Goal: Task Accomplishment & Management: Manage account settings

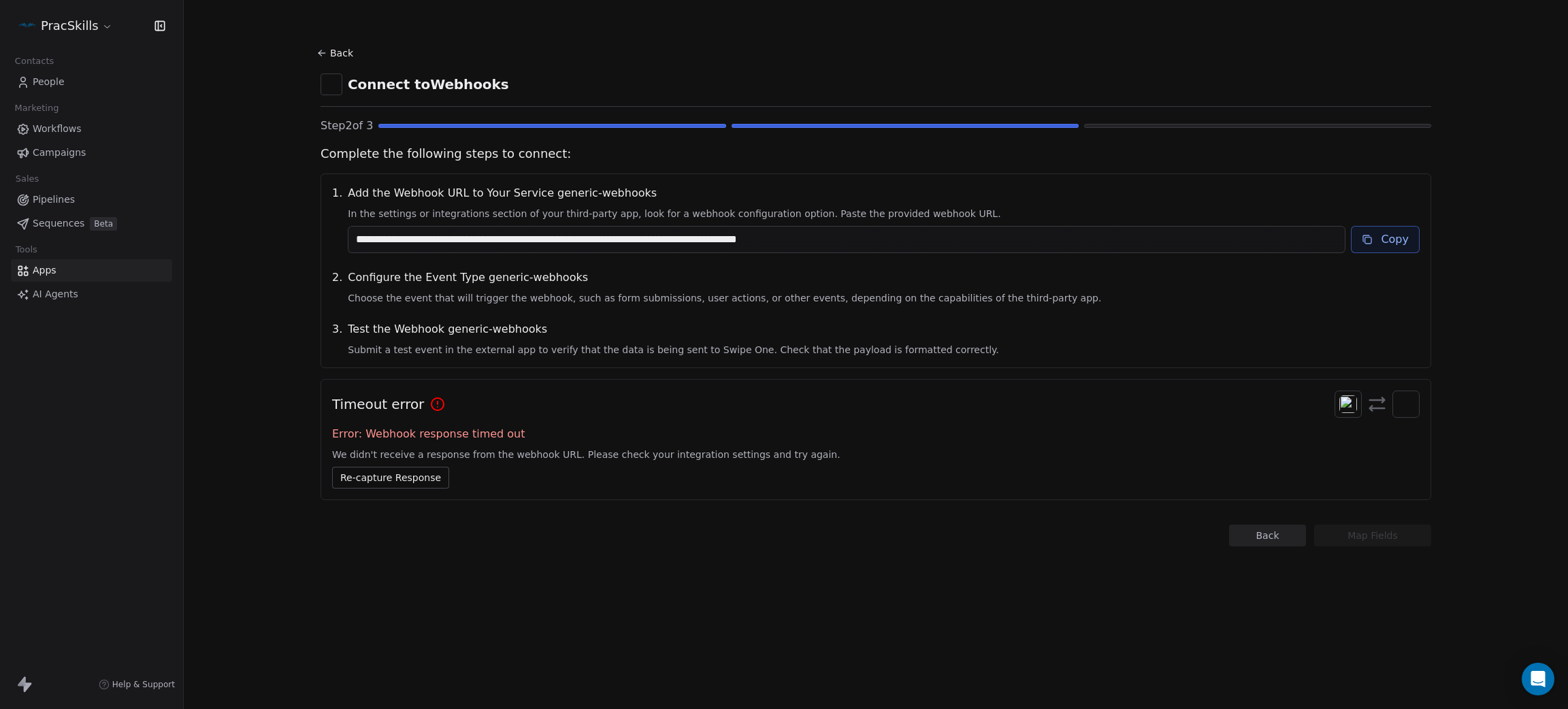
click at [415, 484] on button "Re-capture Response" at bounding box center [391, 477] width 117 height 22
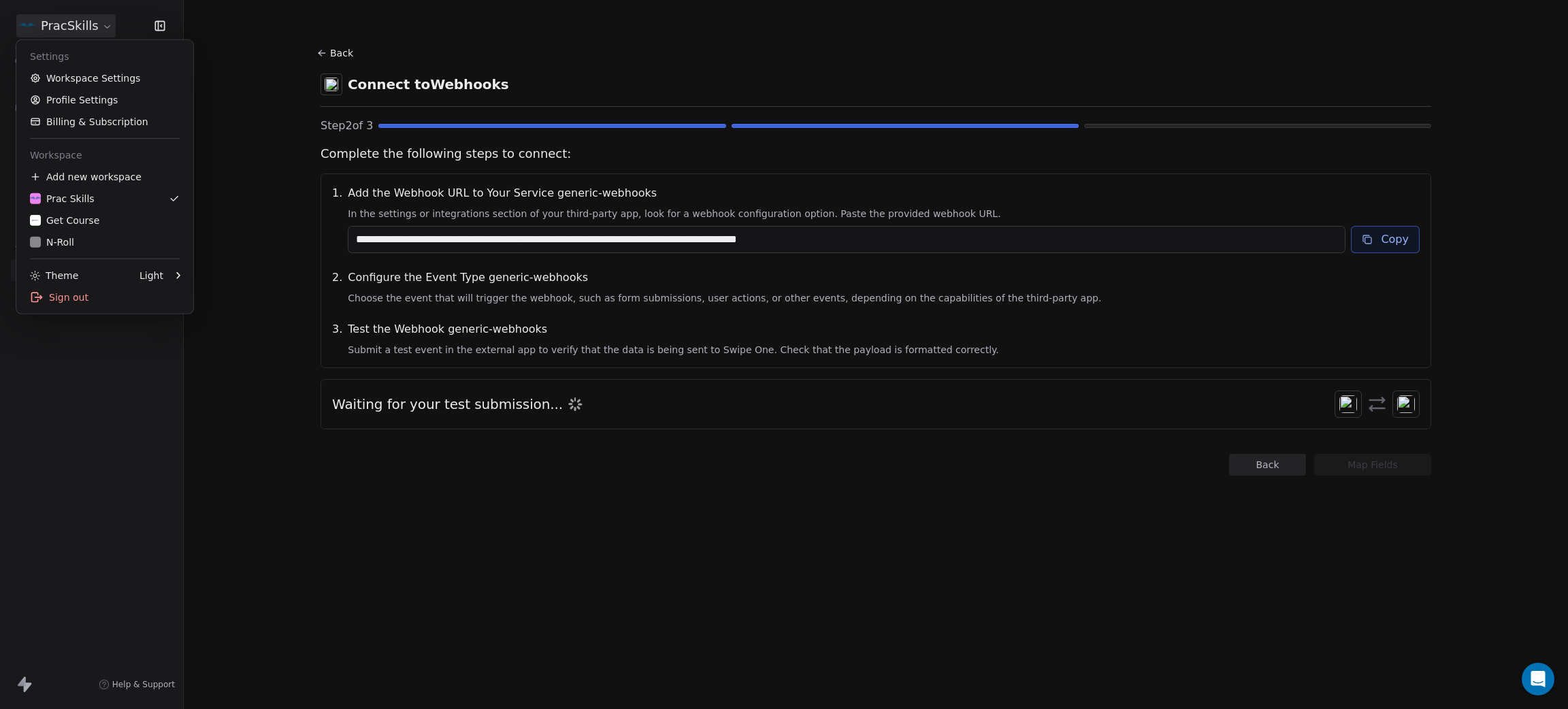
click at [57, 27] on html "**********" at bounding box center [784, 354] width 1568 height 709
click at [123, 243] on div "N-Roll" at bounding box center [104, 243] width 150 height 14
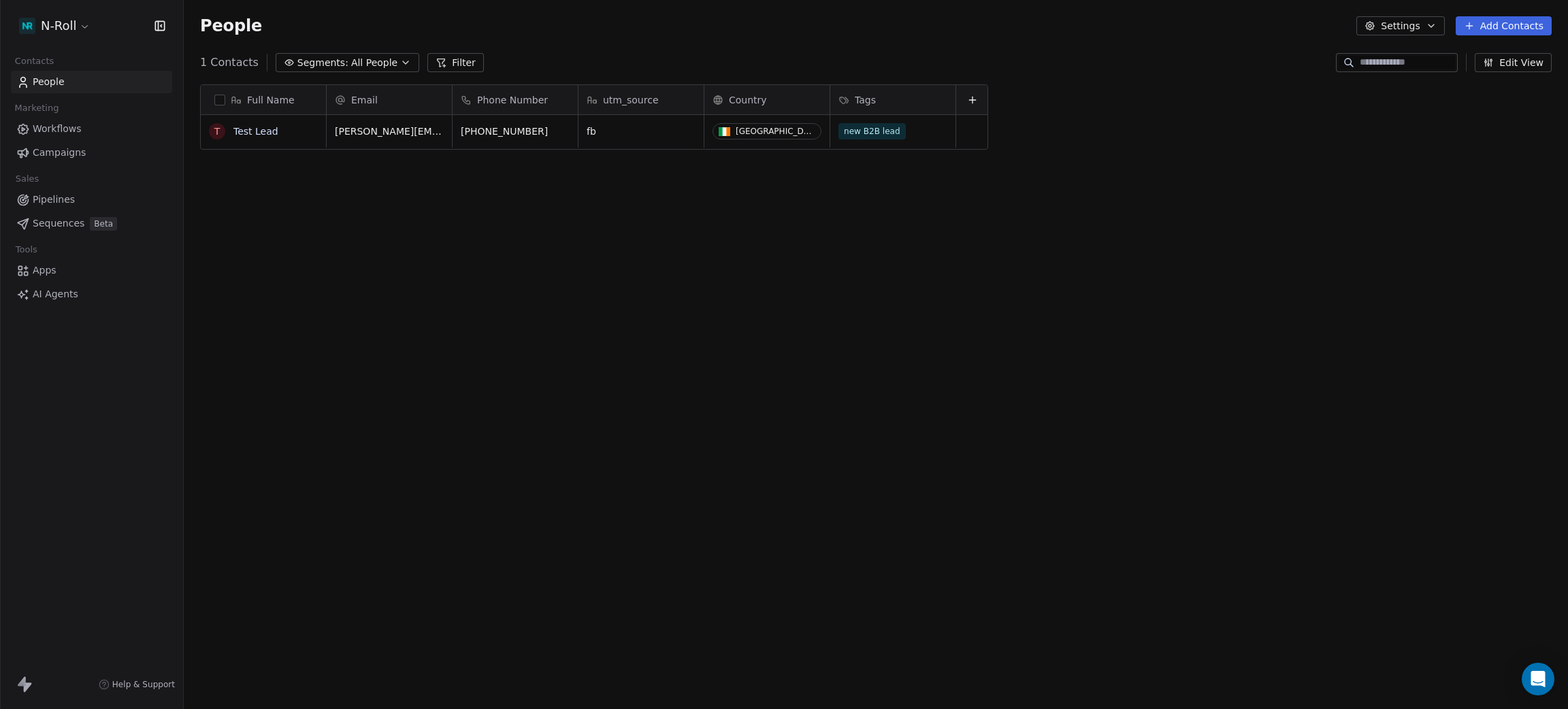
scroll to position [608, 1369]
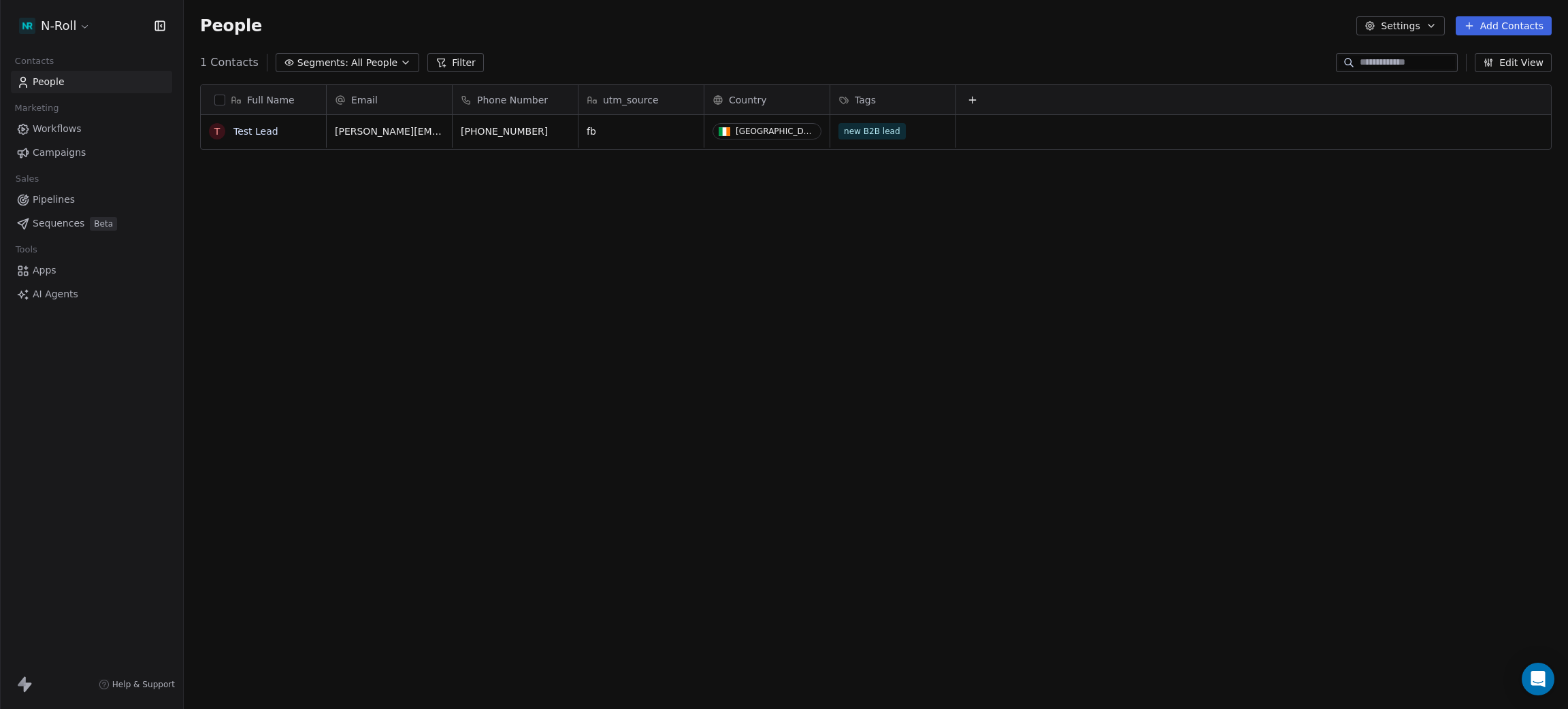
click at [83, 26] on html "N-Roll Contacts People Marketing Workflows Campaigns Sales Pipelines Sequences …" at bounding box center [784, 354] width 1568 height 709
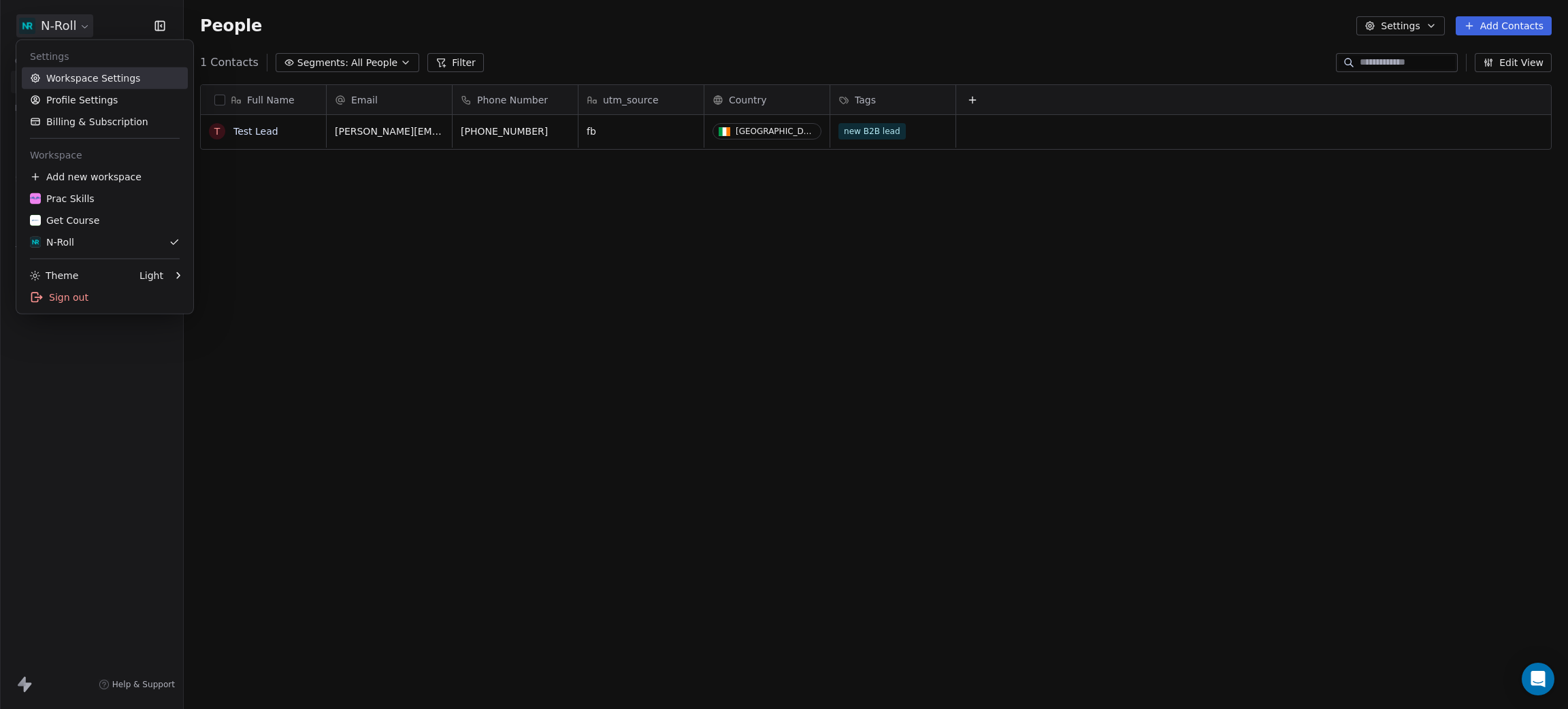
click at [96, 75] on link "Workspace Settings" at bounding box center [105, 79] width 166 height 22
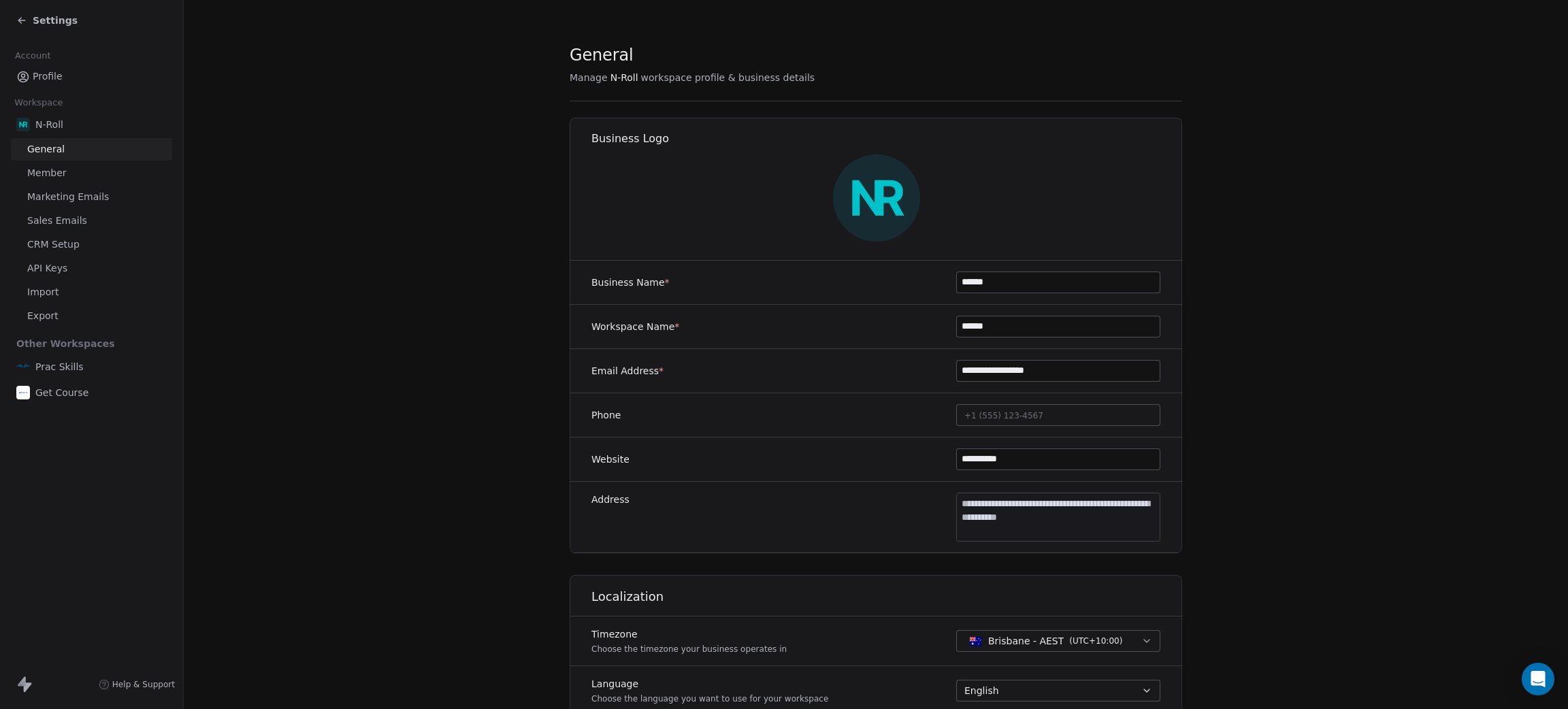
click at [56, 248] on span "CRM Setup" at bounding box center [53, 244] width 52 height 14
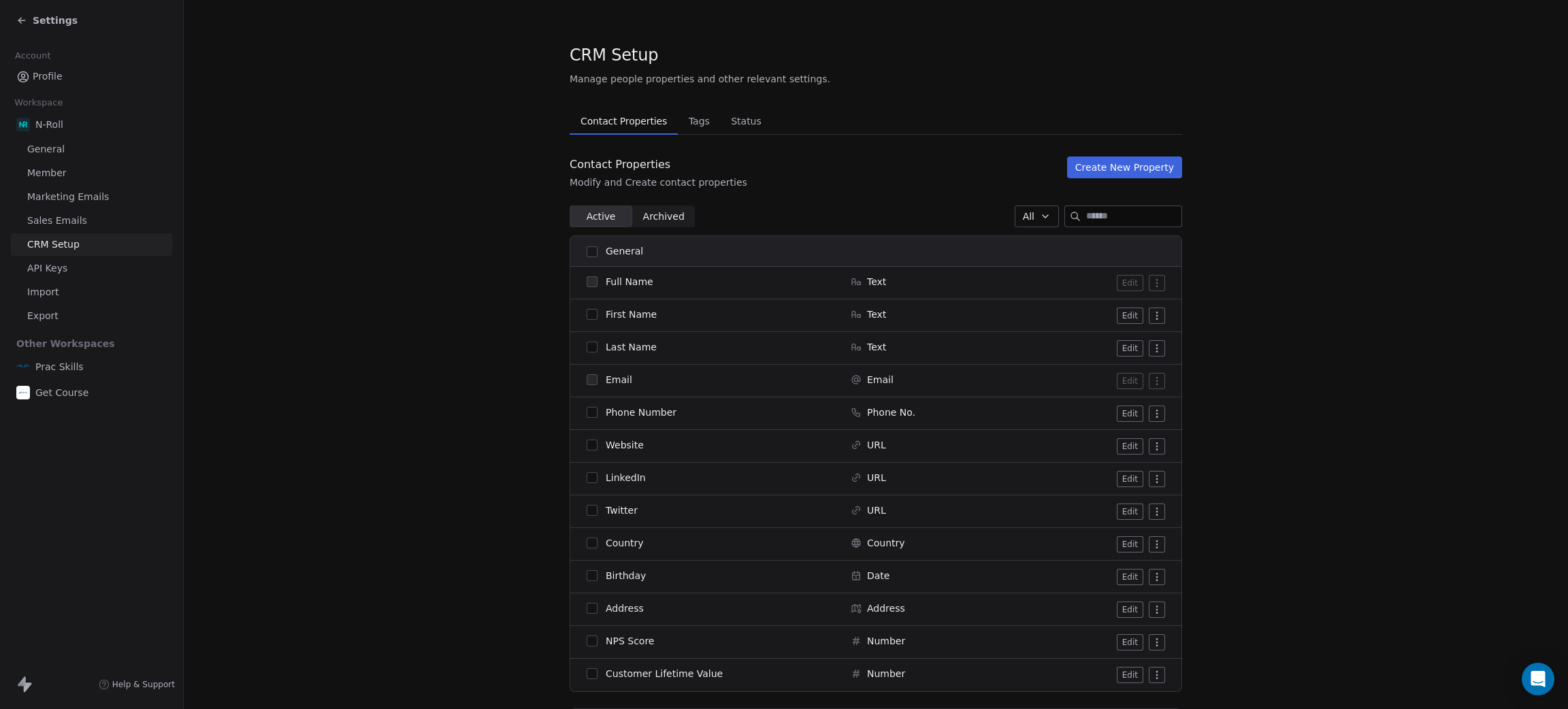
click at [1149, 162] on button "Create New Property" at bounding box center [1125, 167] width 115 height 22
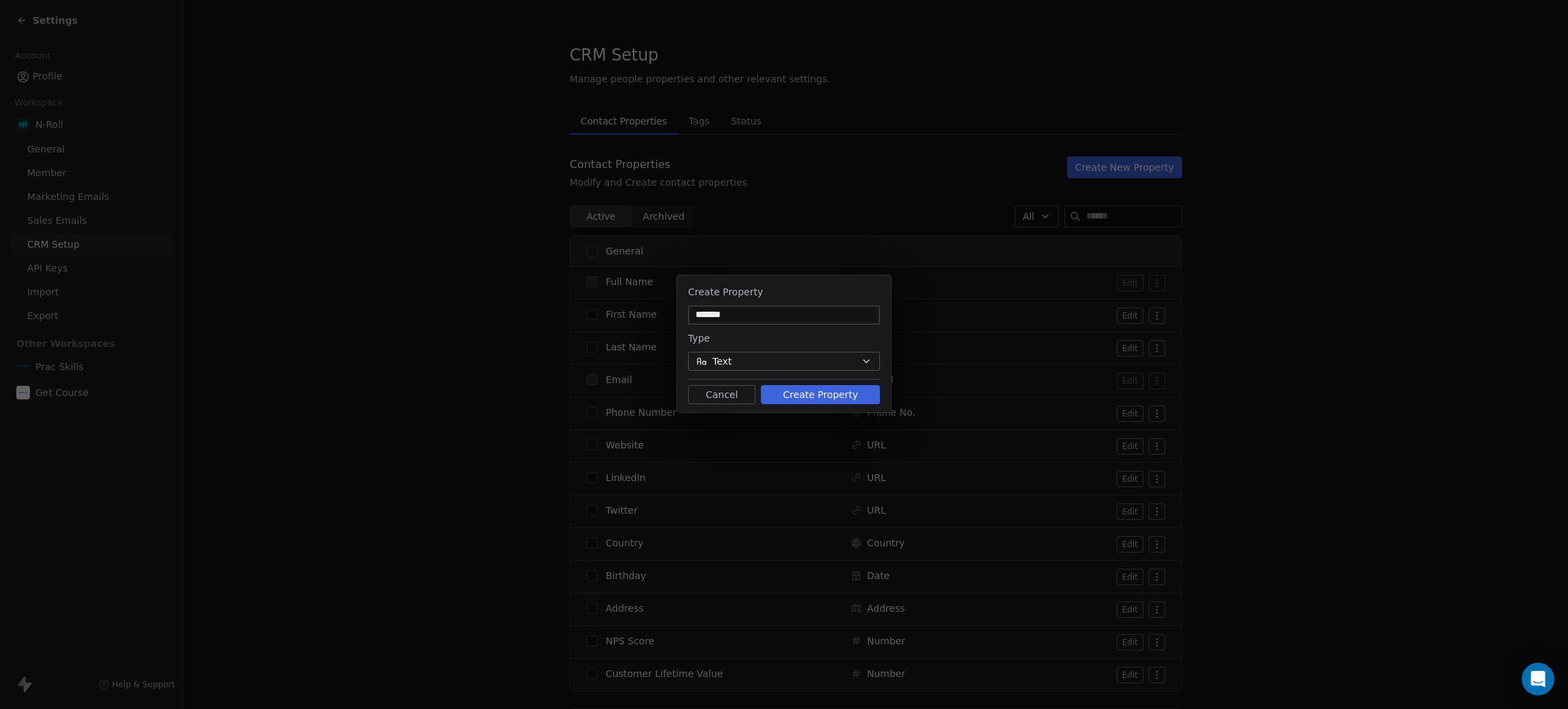
type input "*******"
click at [793, 395] on button "Create Property" at bounding box center [820, 395] width 119 height 19
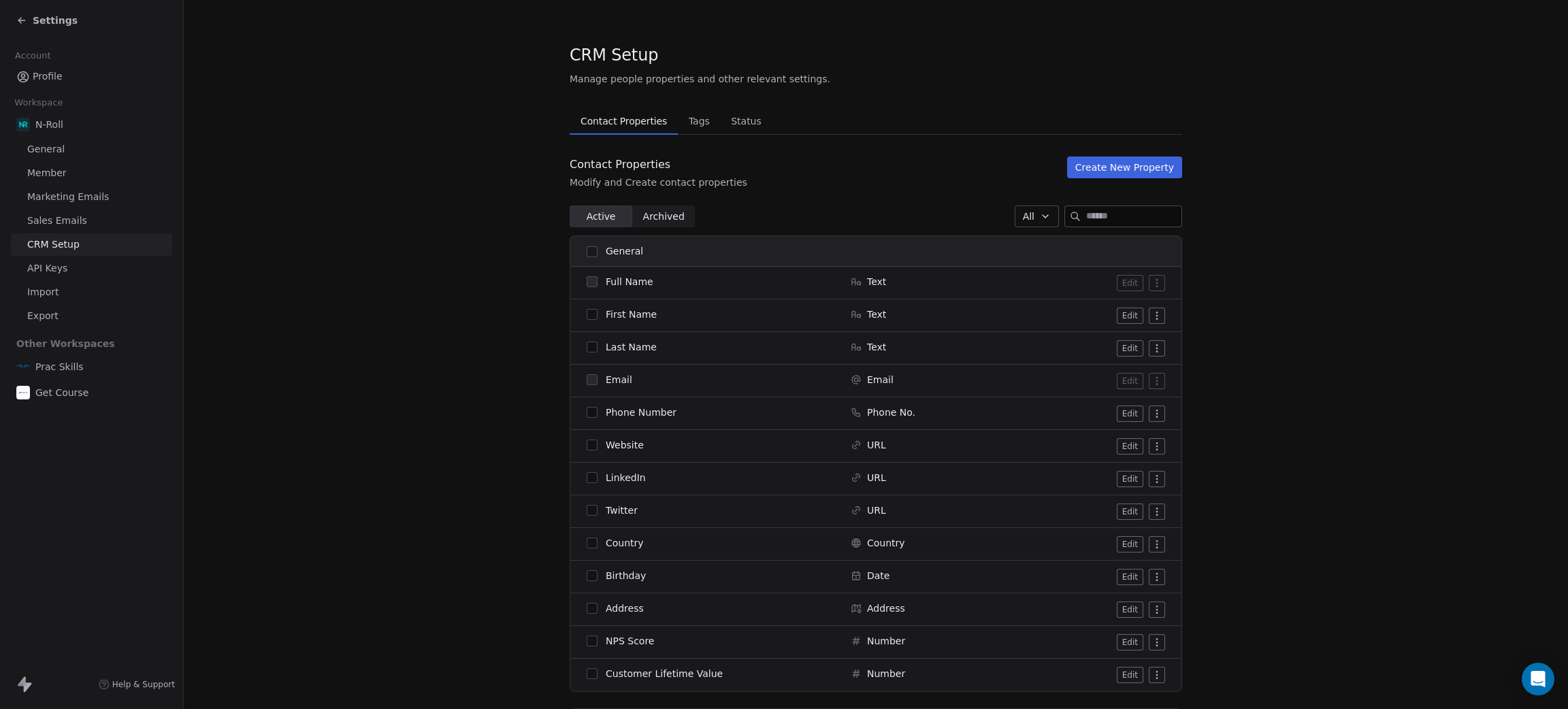
click at [26, 19] on icon at bounding box center [21, 20] width 11 height 11
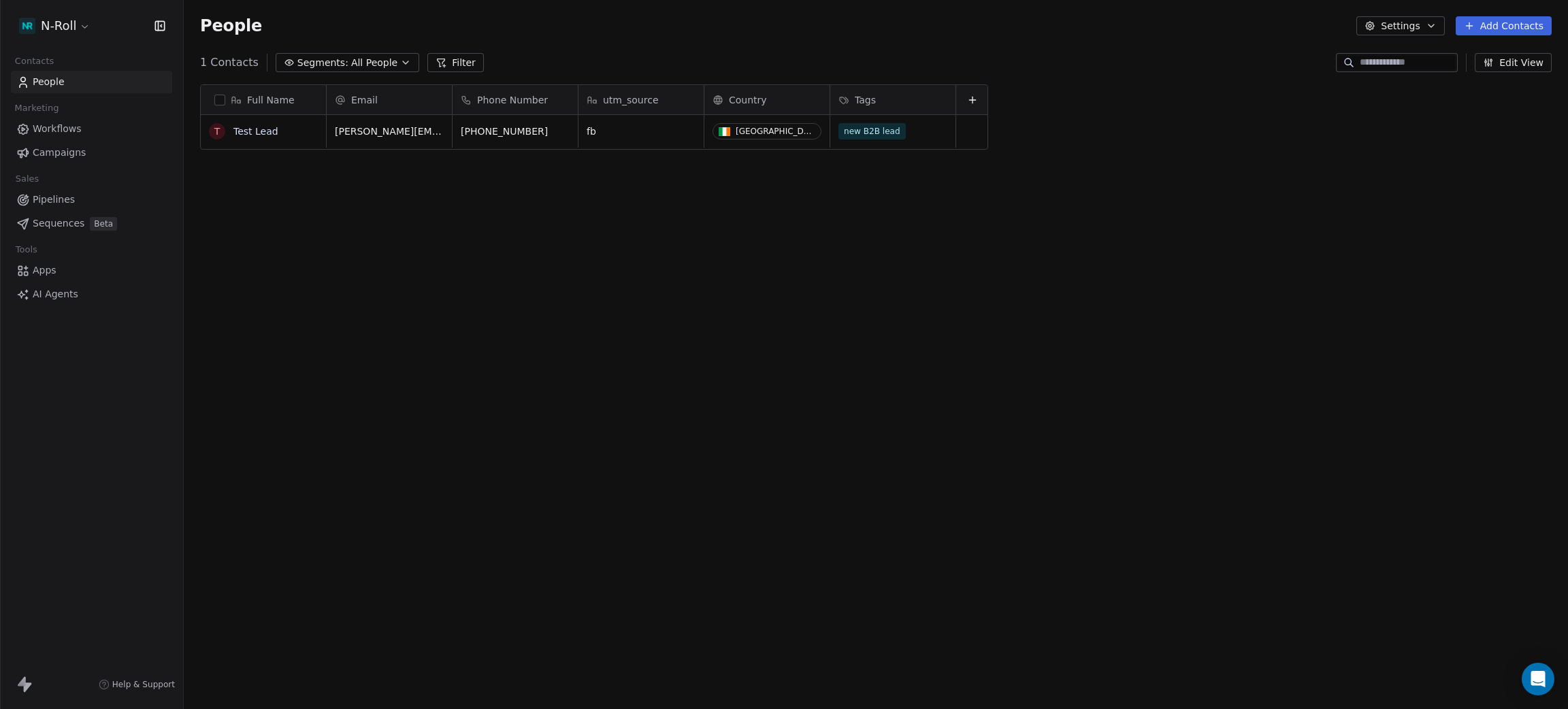
scroll to position [608, 1369]
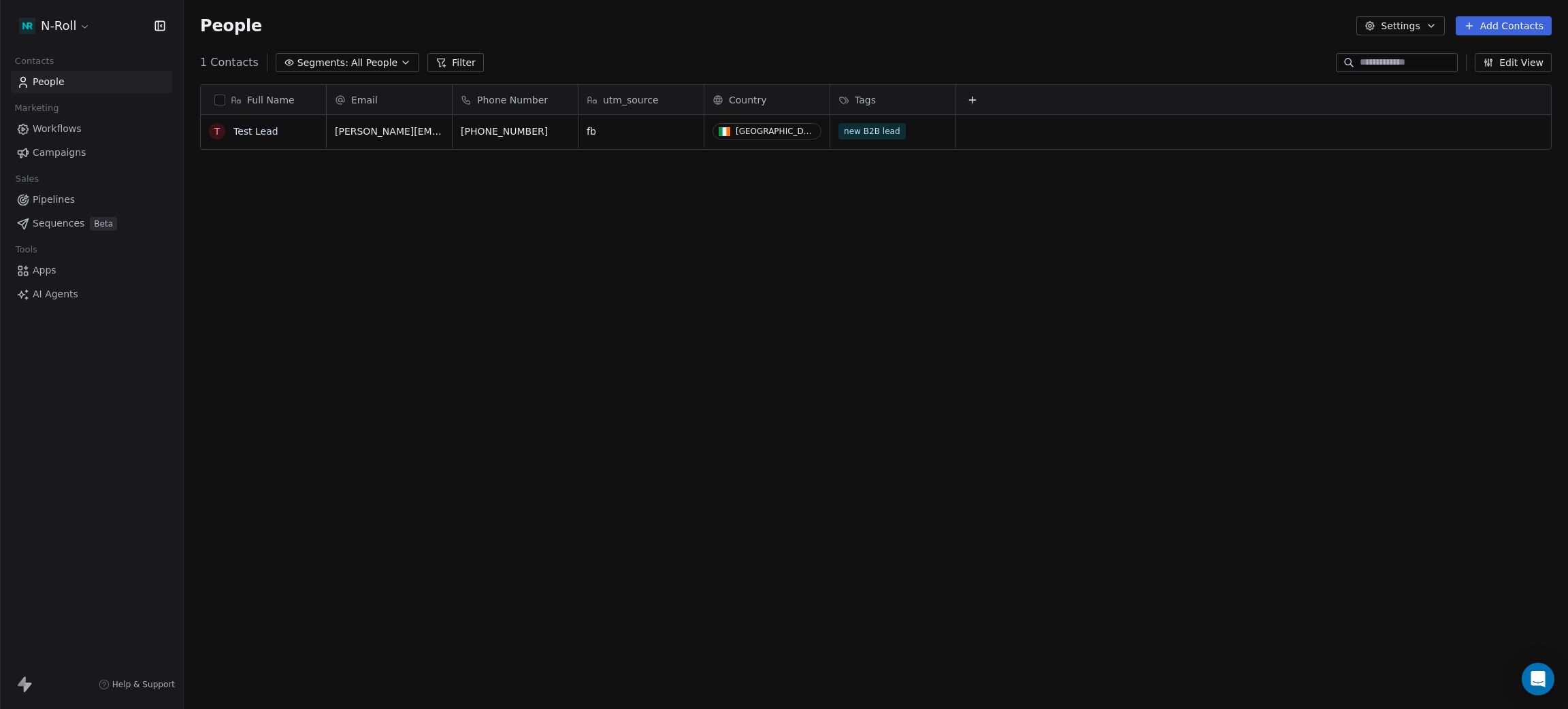
click at [969, 93] on button at bounding box center [972, 100] width 16 height 16
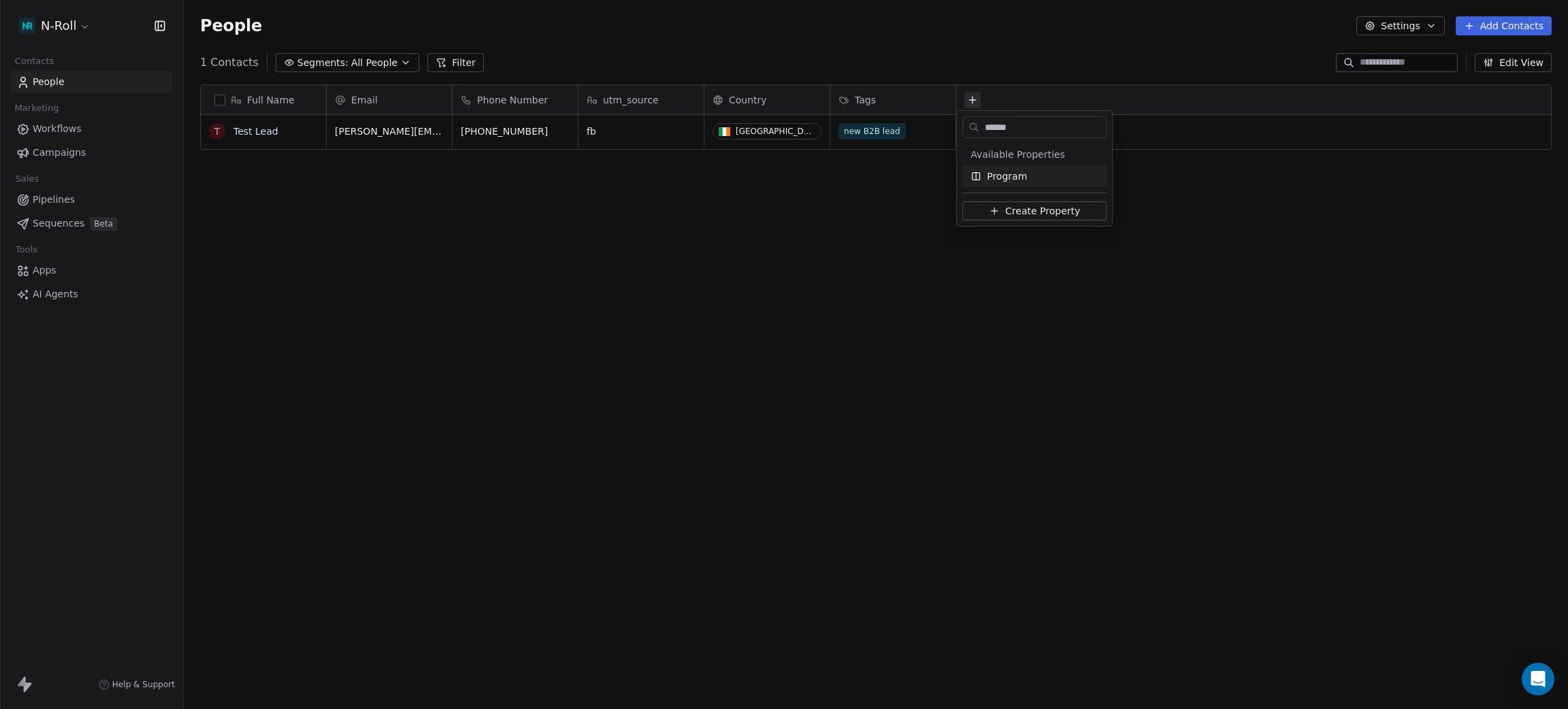
type input "******"
click at [1022, 172] on span "Program" at bounding box center [1008, 176] width 41 height 14
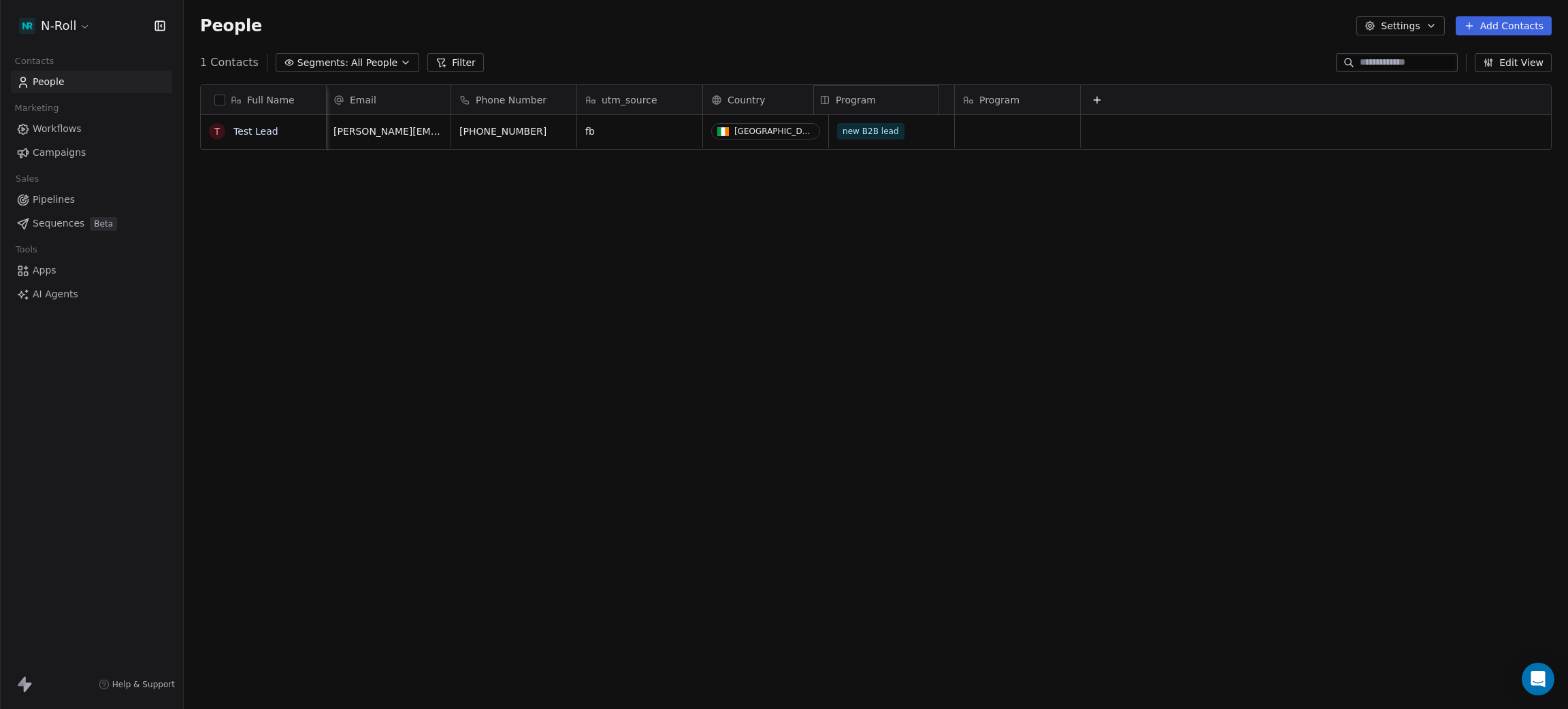
drag, startPoint x: 970, startPoint y: 94, endPoint x: 828, endPoint y: 100, distance: 142.1
click at [828, 100] on div "Full Name T Test Lead Email Phone Number utm_source Country Tags Program [PERSO…" at bounding box center [877, 117] width 1351 height 65
click at [933, 284] on div "Full Name T Test Lead Email Phone Number utm_source Country Program Tags [PERSO…" at bounding box center [876, 385] width 1385 height 624
click at [31, 23] on html "N-Roll Contacts People Marketing Workflows Campaigns Sales Pipelines Sequences …" at bounding box center [784, 354] width 1568 height 709
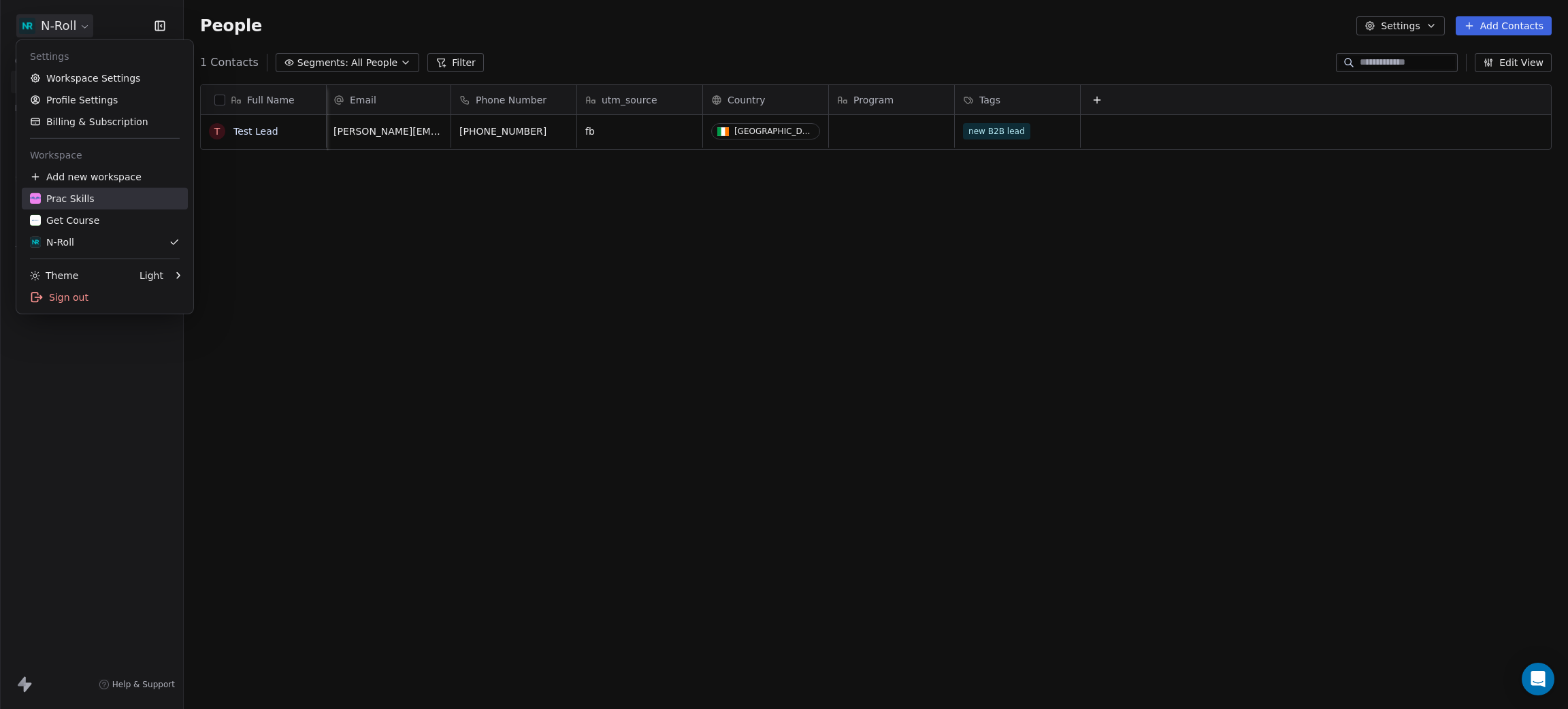
click at [89, 190] on link "Prac Skills" at bounding box center [105, 199] width 166 height 22
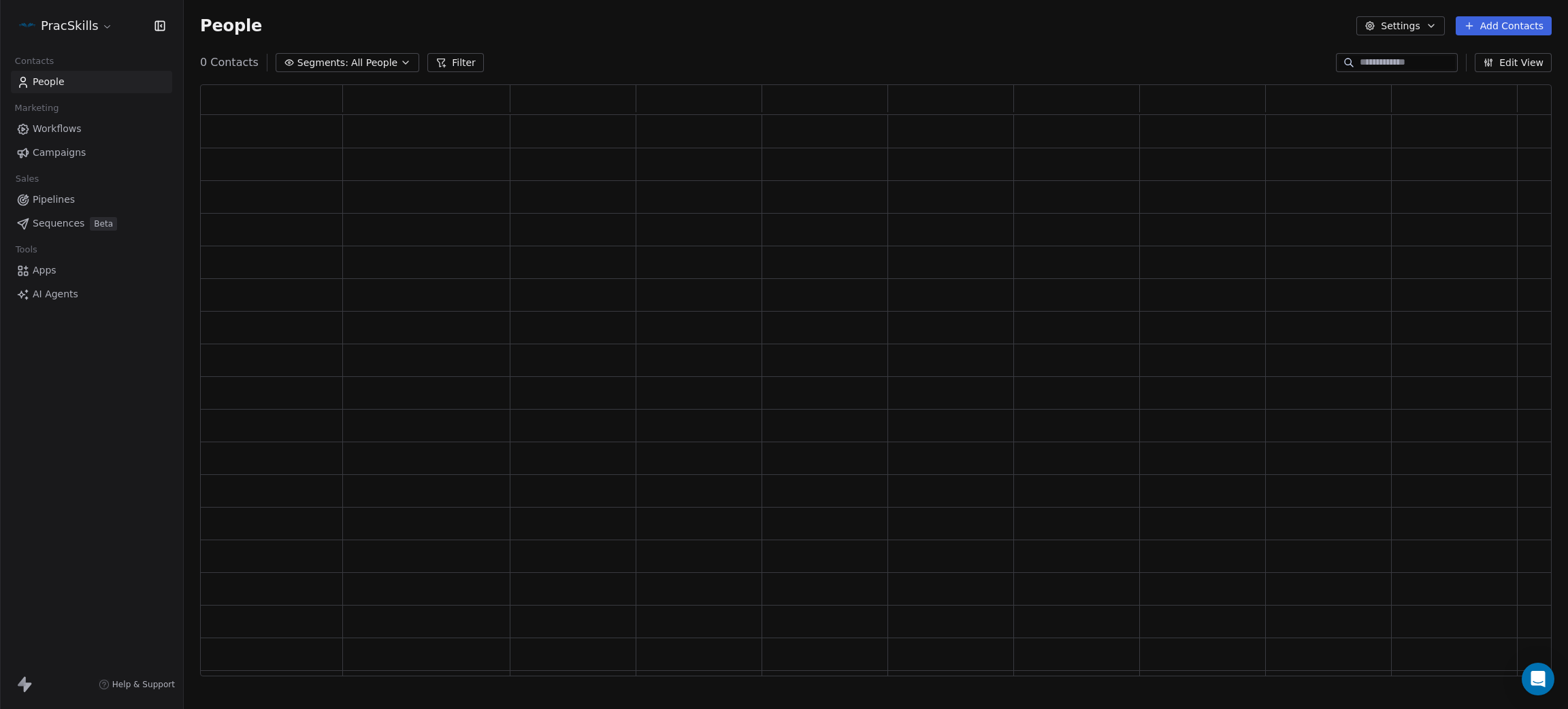
scroll to position [575, 1336]
click at [79, 30] on html "PracSkills Contacts People Marketing Workflows Campaigns Sales Pipelines Sequen…" at bounding box center [784, 354] width 1568 height 709
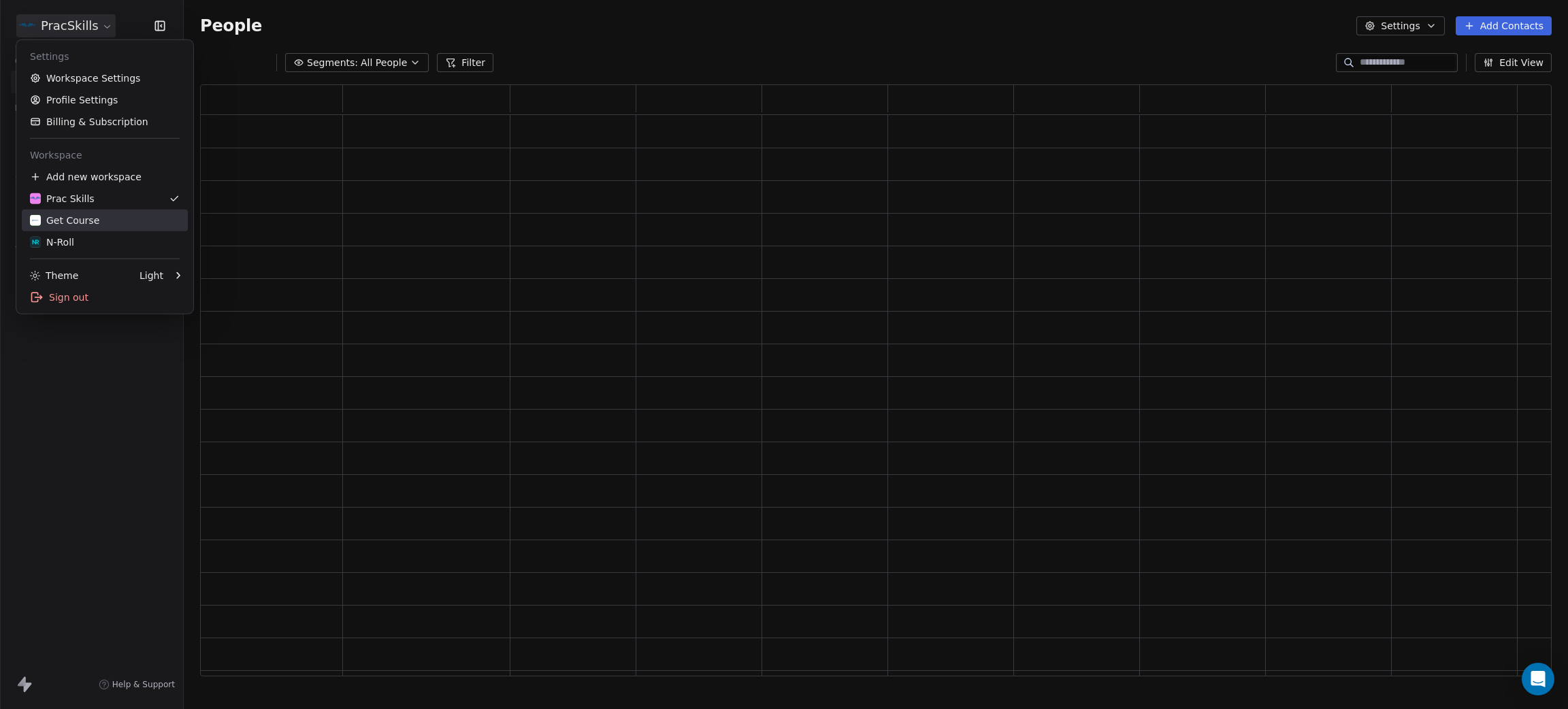
click at [76, 216] on div "Get Course" at bounding box center [64, 221] width 69 height 14
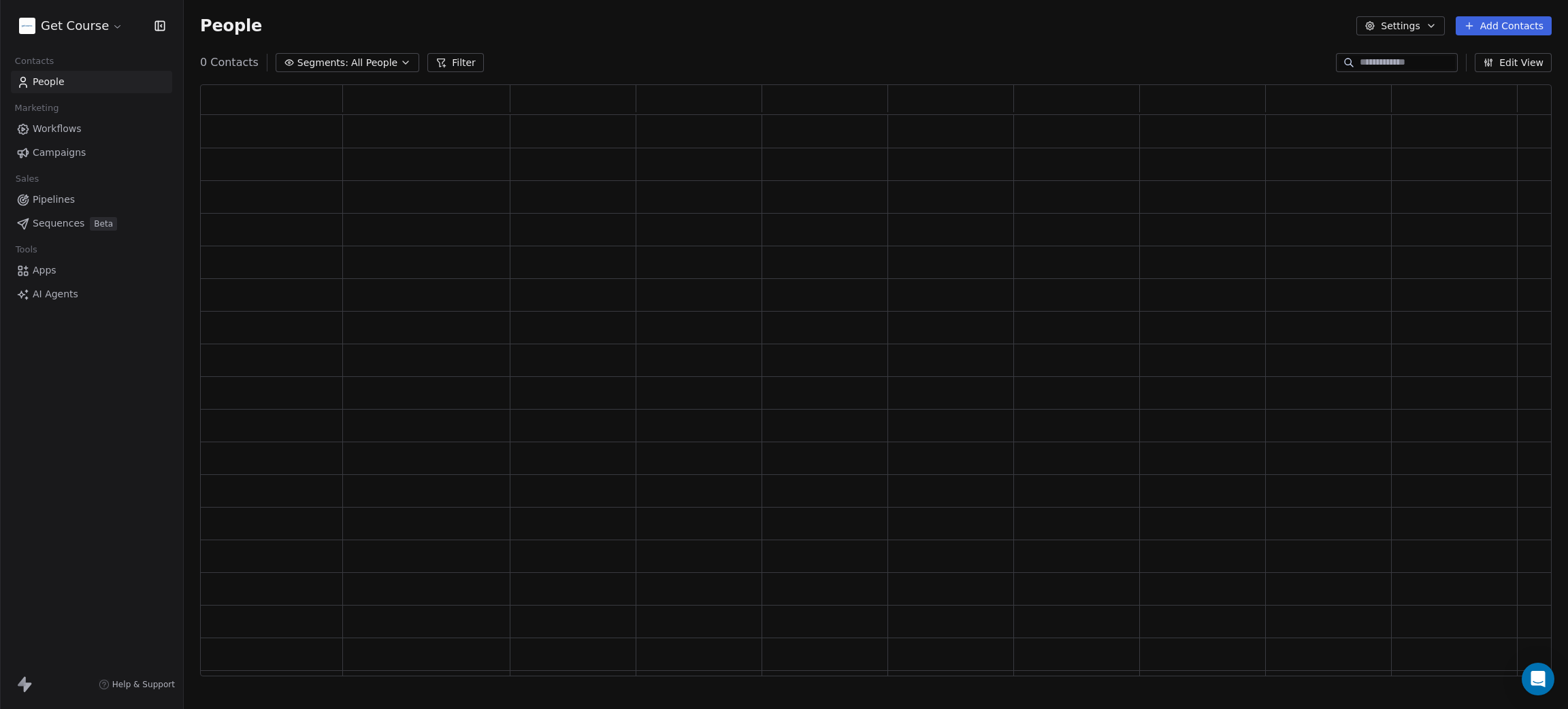
scroll to position [575, 1336]
click at [67, 145] on span "Campaigns" at bounding box center [59, 152] width 53 height 14
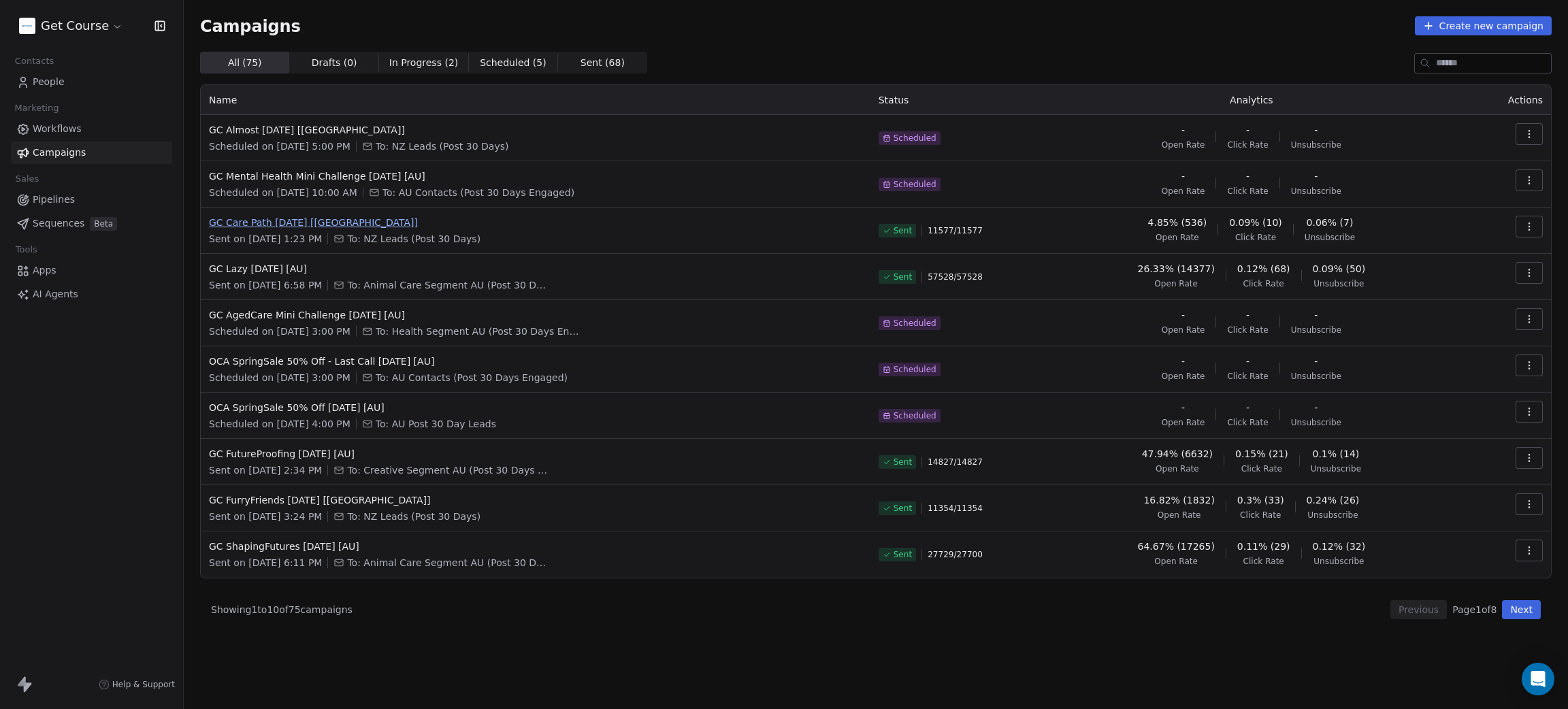
click at [318, 215] on span "GC Care Path [DATE] [[GEOGRAPHIC_DATA]]" at bounding box center [535, 222] width 653 height 14
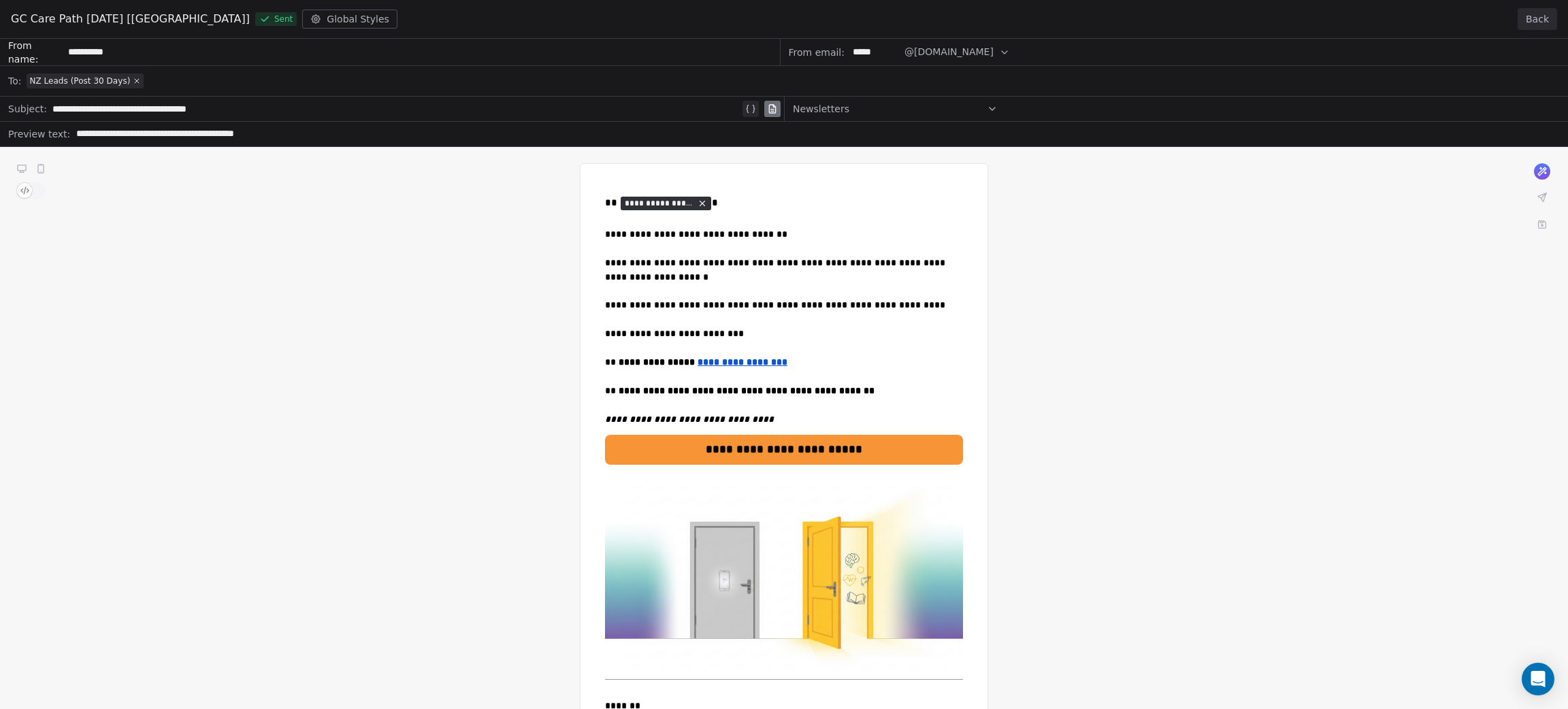
click at [1541, 23] on button "Back" at bounding box center [1538, 19] width 40 height 22
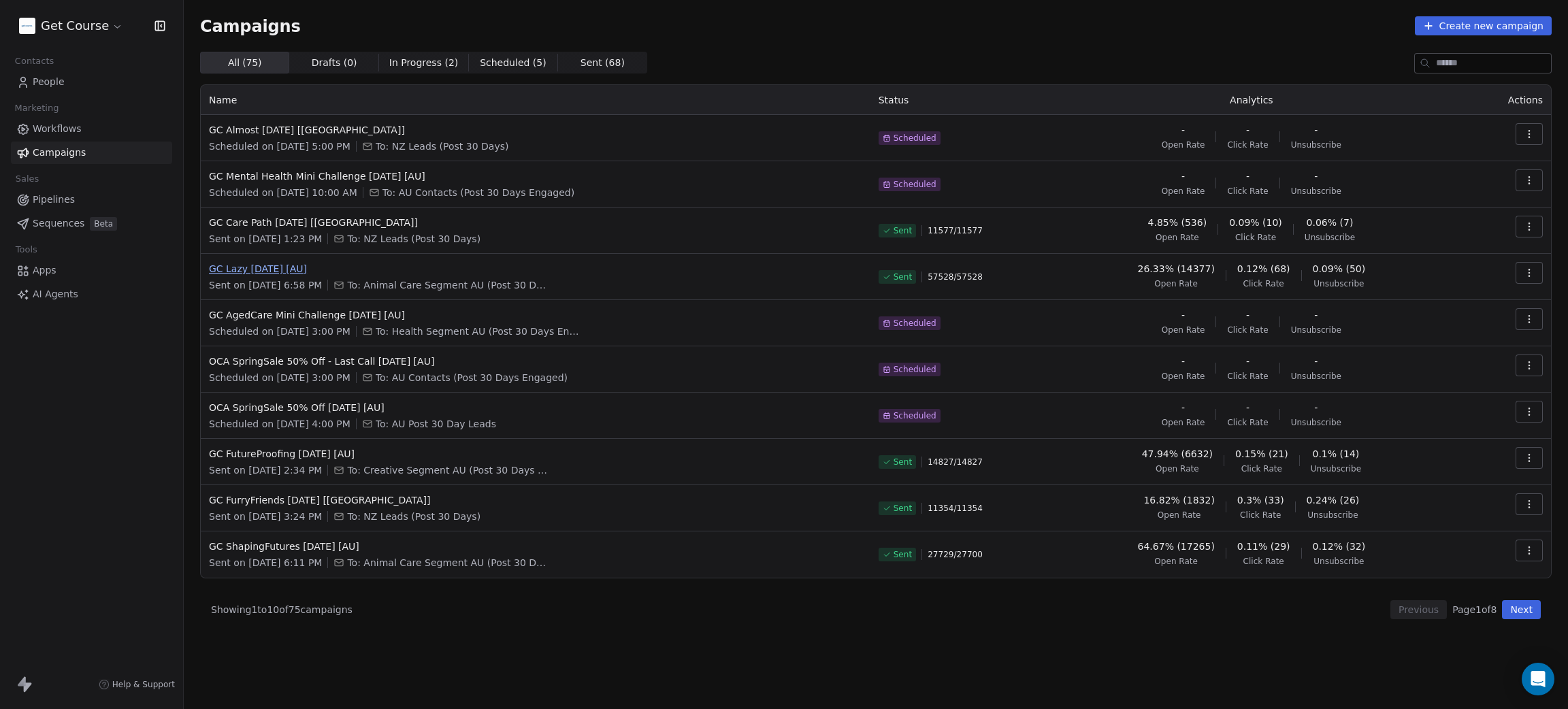
click at [308, 270] on span "GC Lazy [DATE] [AU]" at bounding box center [535, 269] width 653 height 14
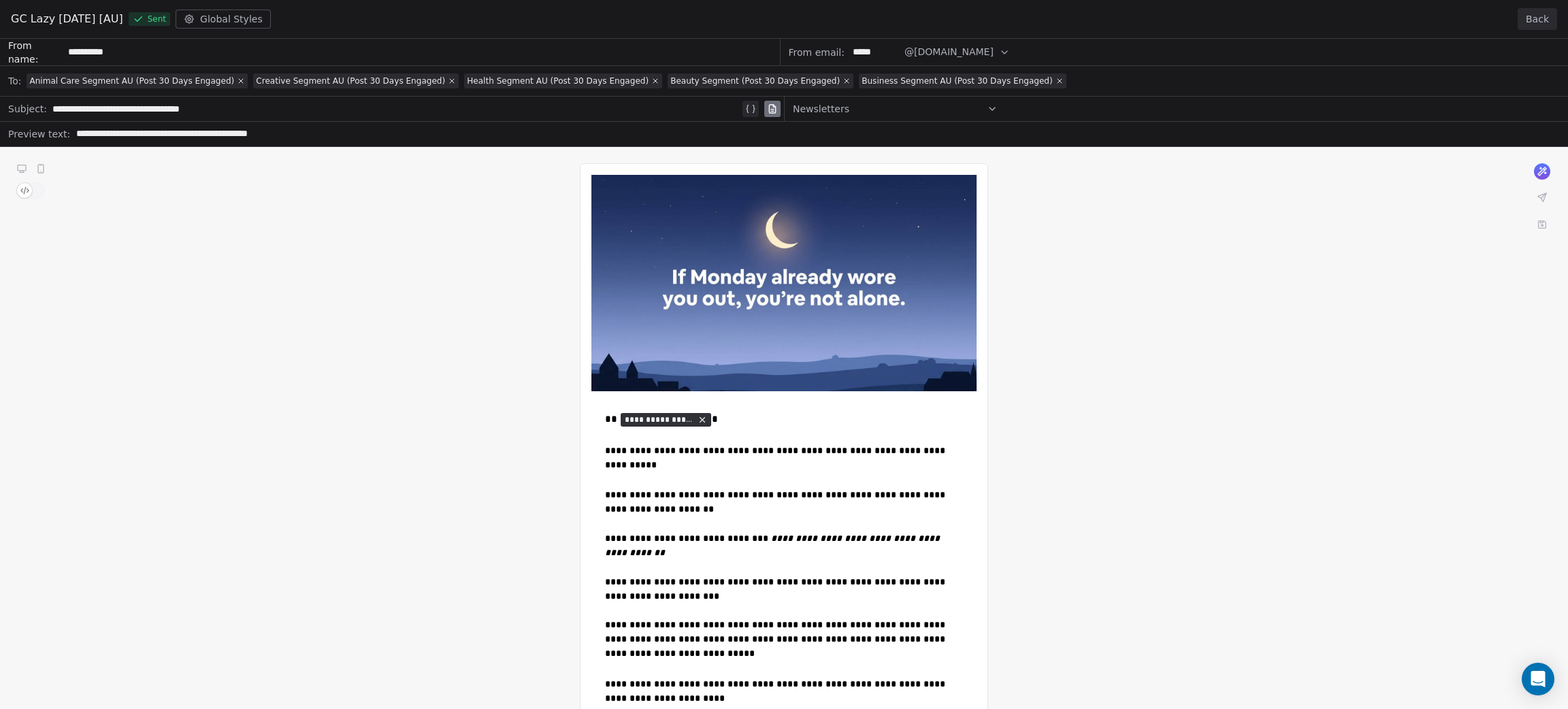
click at [1549, 25] on button "Back" at bounding box center [1538, 19] width 40 height 22
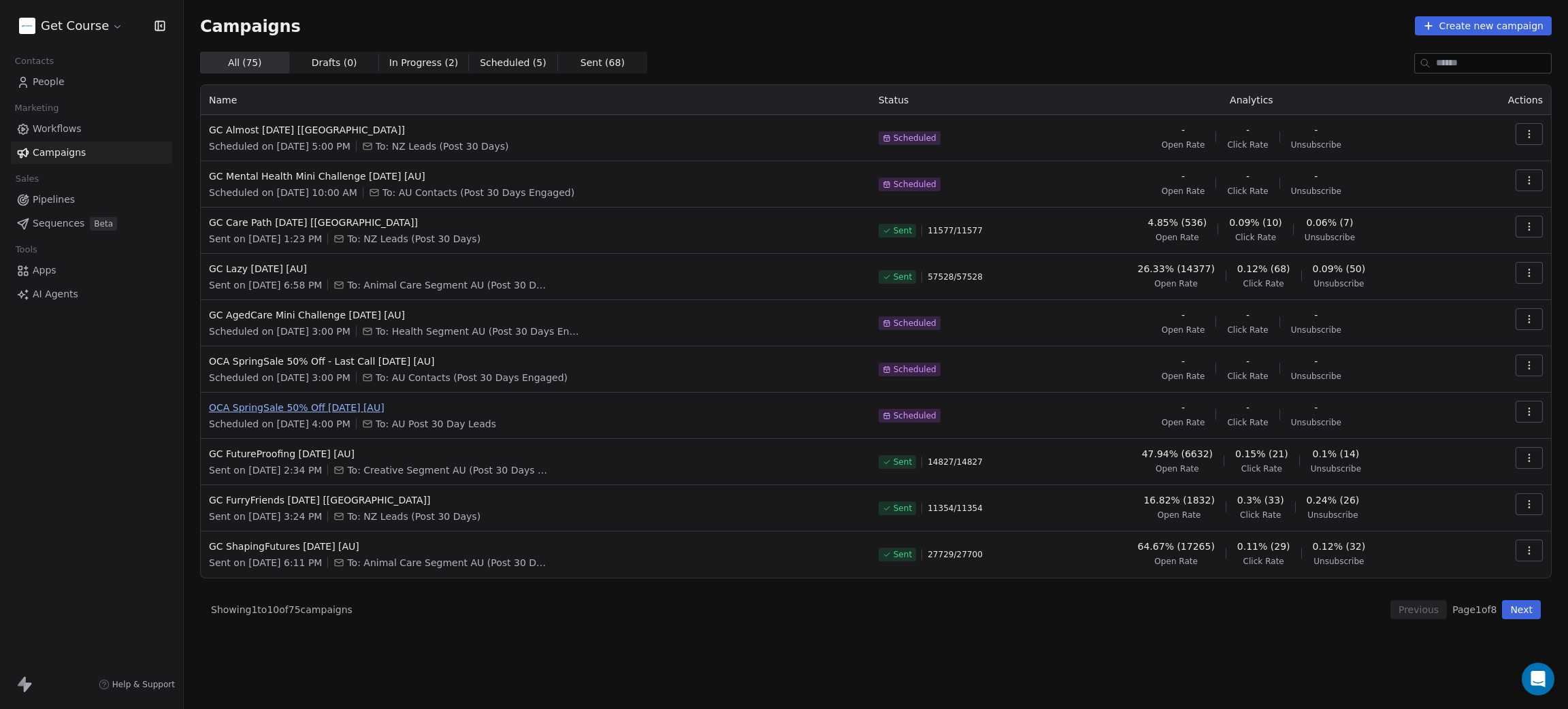
click at [334, 412] on span "OCA SpringSale 50% Off [DATE] [AU]" at bounding box center [535, 407] width 653 height 14
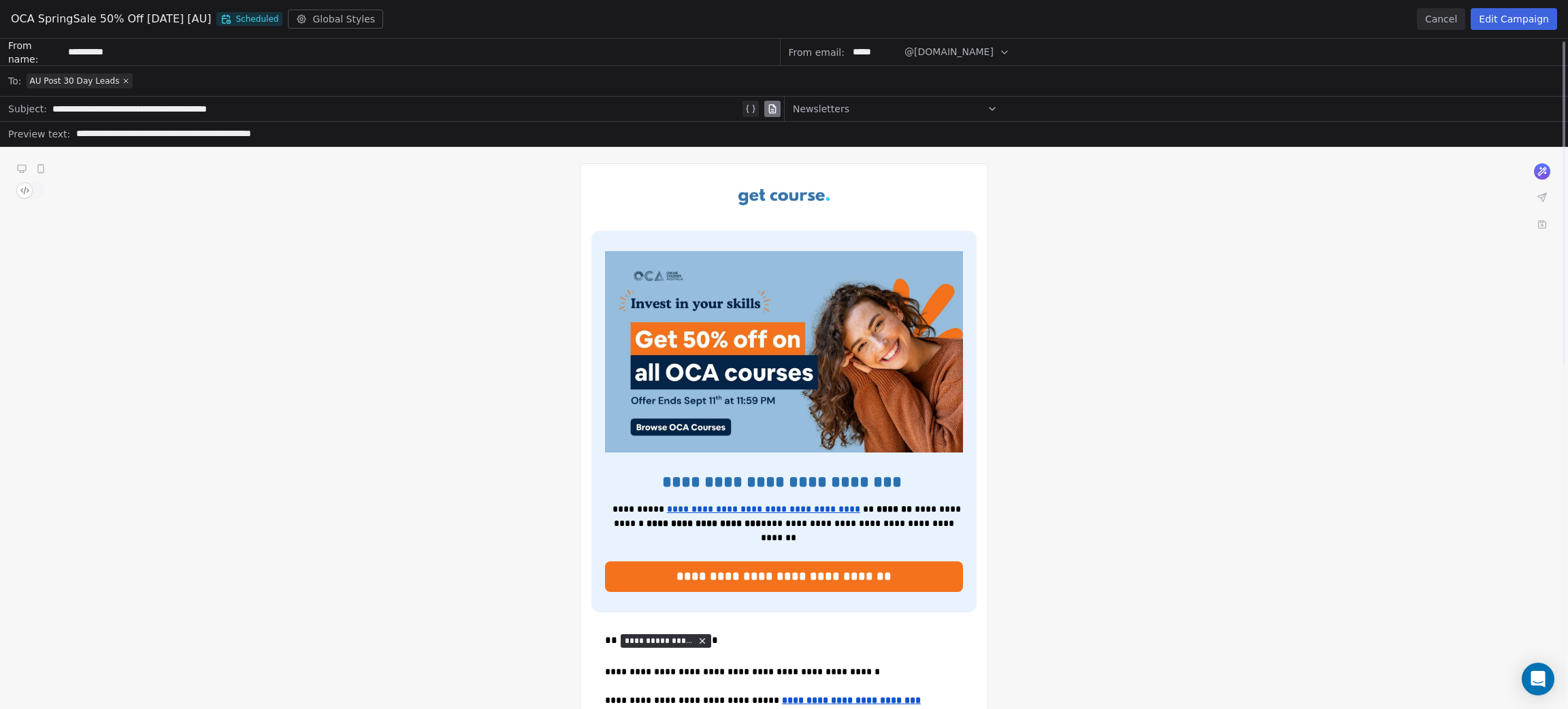
click at [1440, 18] on button "Cancel" at bounding box center [1440, 19] width 48 height 22
